Goal: Transaction & Acquisition: Subscribe to service/newsletter

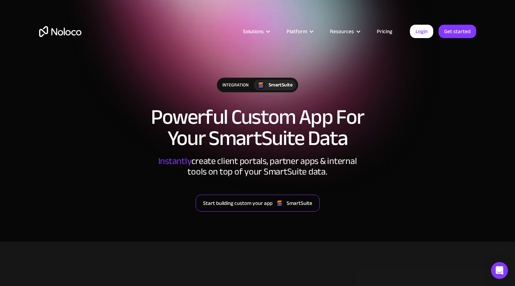
scroll to position [4, 0]
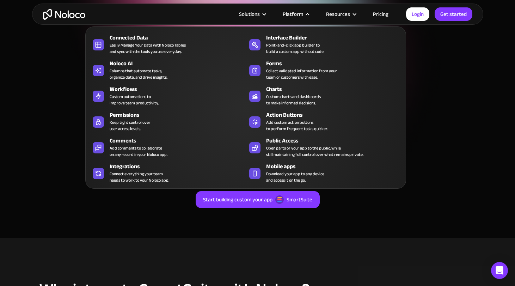
click at [308, 12] on div at bounding box center [307, 14] width 5 height 5
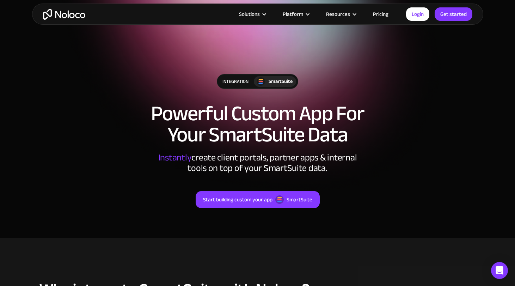
click at [308, 12] on div at bounding box center [307, 14] width 5 height 5
click at [377, 17] on link "Pricing" at bounding box center [380, 14] width 33 height 9
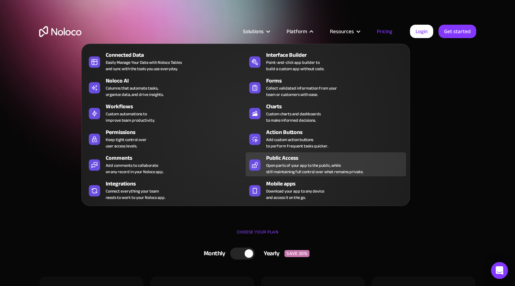
click at [290, 166] on div "Open parts of your app to the public, while still maintaining full control over…" at bounding box center [314, 168] width 97 height 13
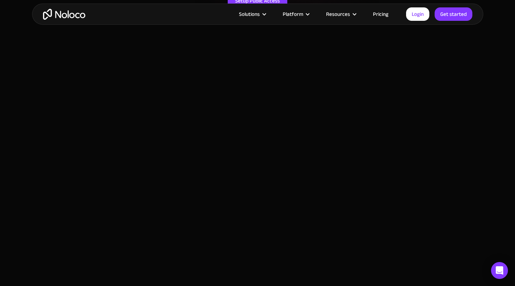
scroll to position [176, 0]
click at [452, 18] on link "Get started" at bounding box center [454, 13] width 38 height 13
click at [415, 17] on link "Login" at bounding box center [417, 13] width 23 height 13
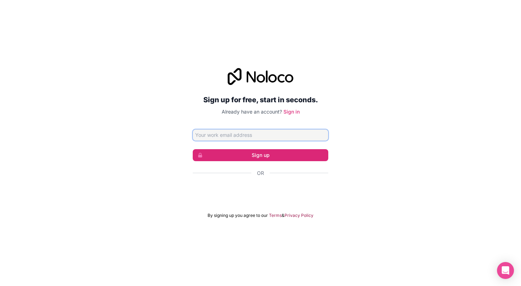
type input "[PERSON_NAME][EMAIL_ADDRESS][DOMAIN_NAME]"
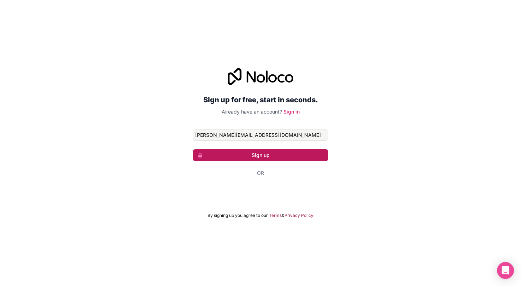
click at [254, 155] on button "Sign up" at bounding box center [260, 155] width 135 height 12
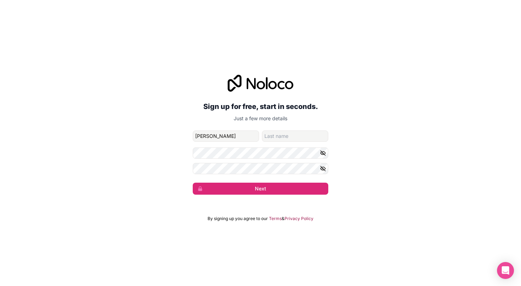
type input "Daniel"
type input "Allgower"
click at [262, 183] on button "Next" at bounding box center [260, 189] width 135 height 12
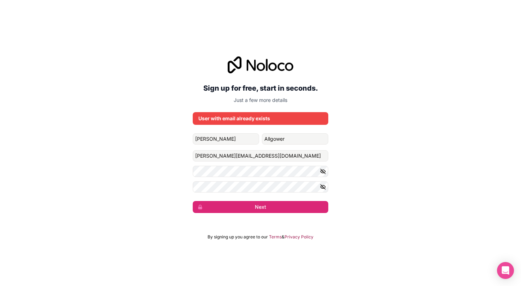
click at [248, 65] on icon at bounding box center [251, 65] width 9 height 11
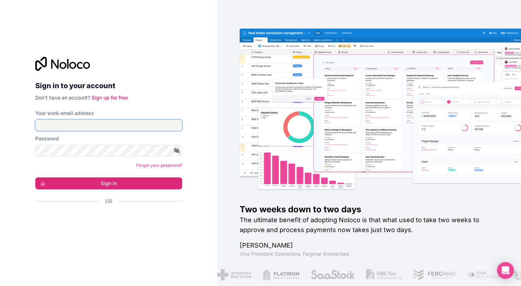
type input "[PERSON_NAME][EMAIL_ADDRESS][DOMAIN_NAME]"
click at [117, 192] on form "Your work email address [PERSON_NAME][EMAIL_ADDRESS][DOMAIN_NAME] Password Forg…" at bounding box center [108, 170] width 147 height 120
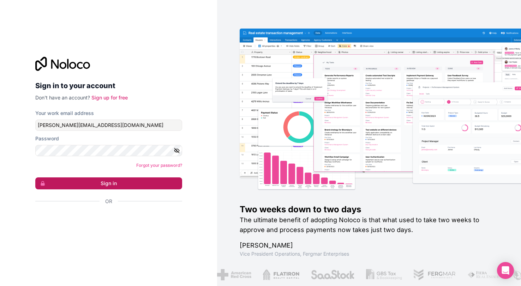
click at [117, 185] on button "Sign in" at bounding box center [108, 183] width 147 height 12
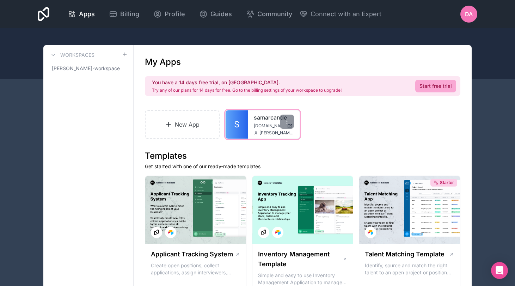
click at [247, 120] on link "S" at bounding box center [237, 124] width 23 height 28
